Goal: Information Seeking & Learning: Learn about a topic

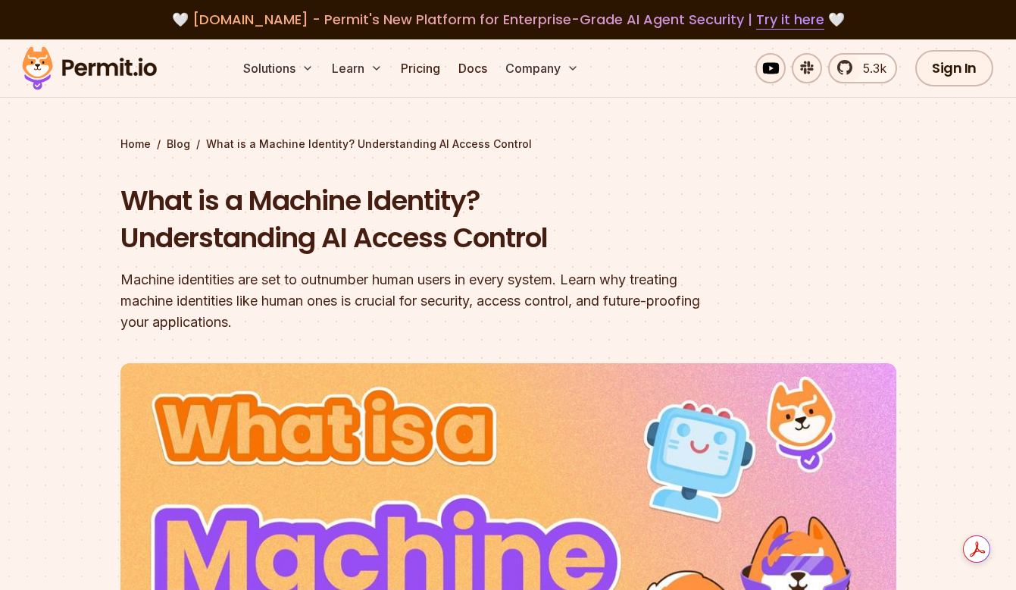
click at [63, 212] on section "Home / Blog / What is a Machine Identity? Understanding AI Access Control What …" at bounding box center [508, 478] width 1016 height 878
